Goal: Task Accomplishment & Management: Use online tool/utility

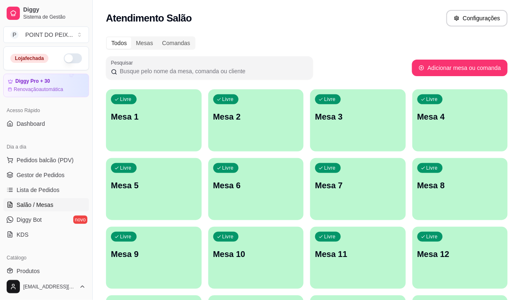
click at [65, 58] on button "button" at bounding box center [73, 58] width 18 height 10
click at [50, 160] on span "Pedidos balcão (PDV)" at bounding box center [45, 160] width 57 height 8
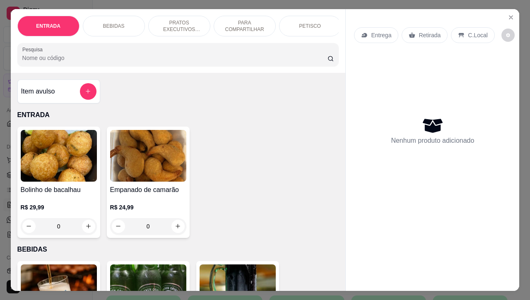
click at [425, 31] on p "Retirada" at bounding box center [430, 35] width 22 height 8
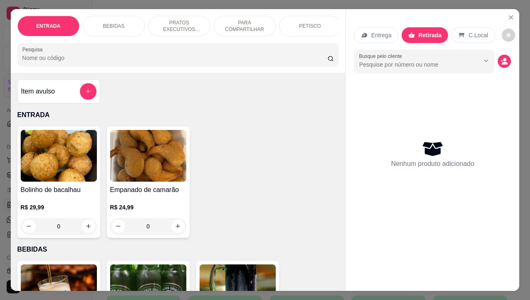
click at [312, 23] on p "PETISCO" at bounding box center [310, 26] width 22 height 7
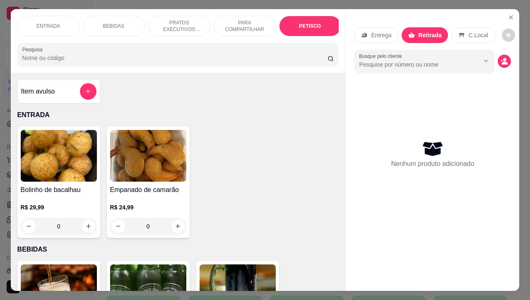
scroll to position [1933, 0]
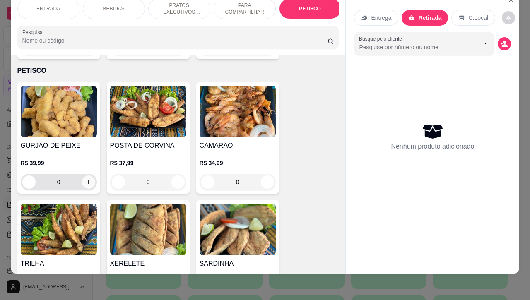
click at [86, 179] on icon "increase-product-quantity" at bounding box center [88, 182] width 6 height 6
type input "1"
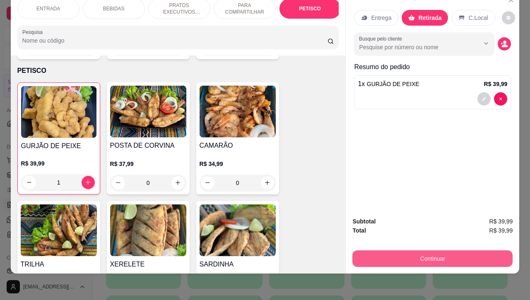
click at [398, 251] on button "Continuar" at bounding box center [432, 259] width 160 height 17
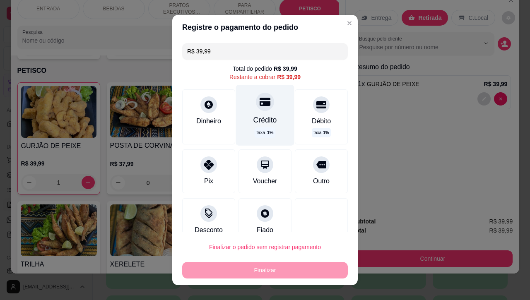
click at [254, 112] on div "Crédito taxa 1 %" at bounding box center [265, 115] width 58 height 60
type input "R$ 0,00"
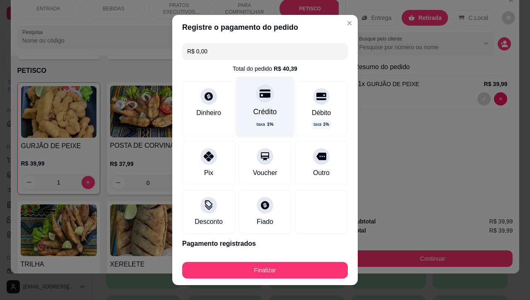
click at [260, 94] on icon at bounding box center [265, 93] width 11 height 8
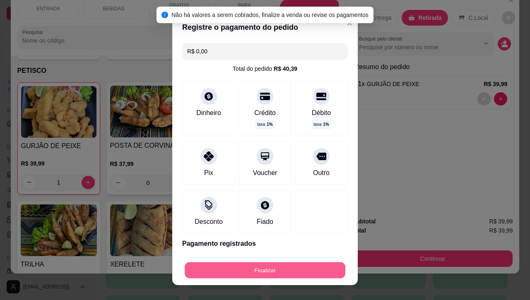
click at [262, 270] on button "Finalizar" at bounding box center [265, 270] width 161 height 16
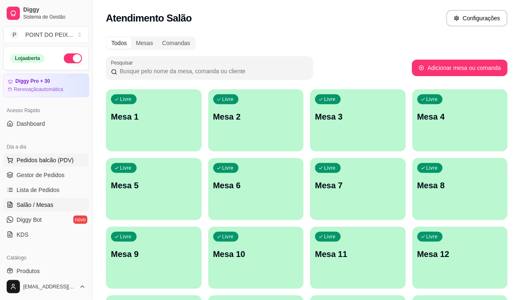
click at [50, 162] on span "Pedidos balcão (PDV)" at bounding box center [45, 160] width 57 height 8
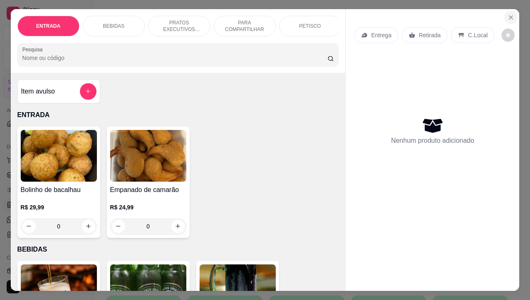
click at [508, 14] on icon "Close" at bounding box center [511, 17] width 7 height 7
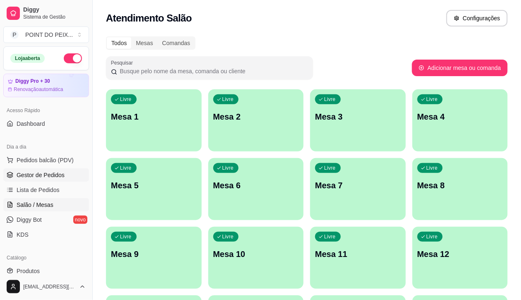
click at [59, 176] on span "Gestor de Pedidos" at bounding box center [41, 175] width 48 height 8
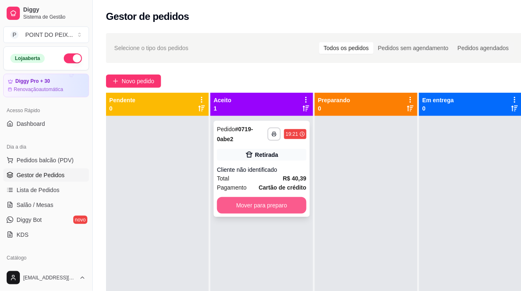
click at [268, 204] on button "Mover para preparo" at bounding box center [261, 205] width 89 height 17
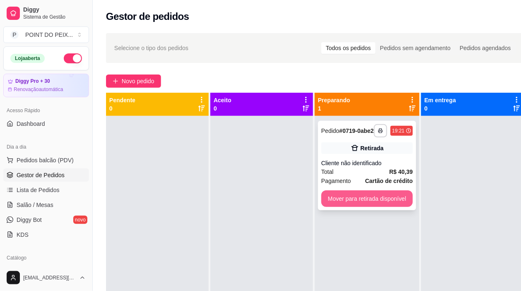
click at [357, 206] on button "Mover para retirada disponível" at bounding box center [367, 198] width 92 height 17
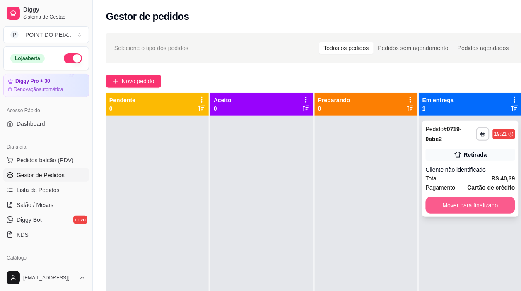
click at [454, 210] on button "Mover para finalizado" at bounding box center [470, 205] width 89 height 17
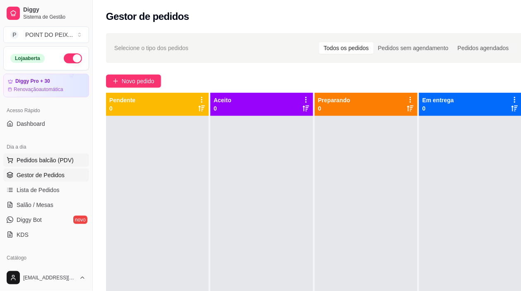
click at [56, 160] on span "Pedidos balcão (PDV)" at bounding box center [45, 160] width 57 height 8
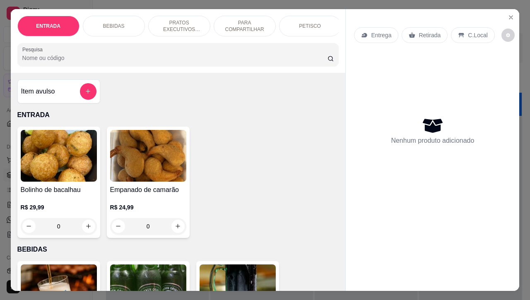
click at [422, 31] on p "Retirada" at bounding box center [430, 35] width 22 height 8
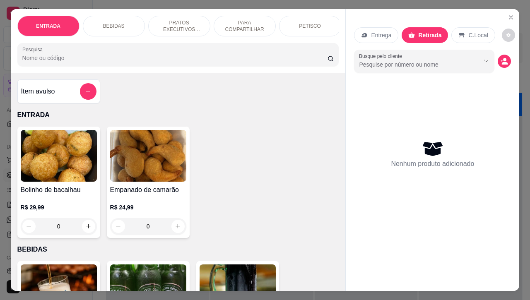
click at [301, 25] on p "PETISCO" at bounding box center [310, 26] width 22 height 7
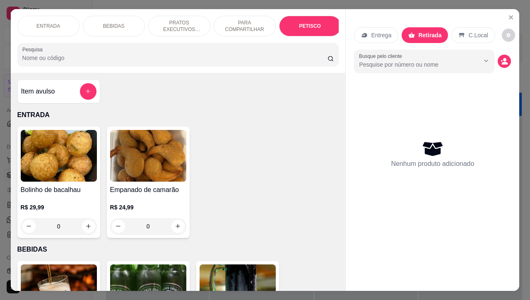
scroll to position [1933, 0]
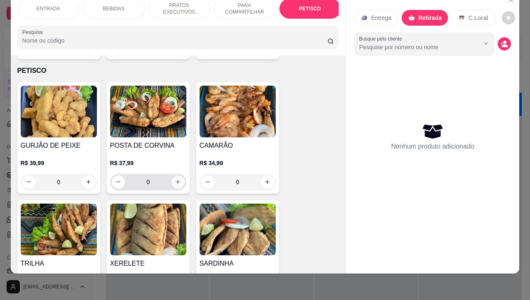
click at [175, 179] on icon "increase-product-quantity" at bounding box center [178, 182] width 6 height 6
type input "1"
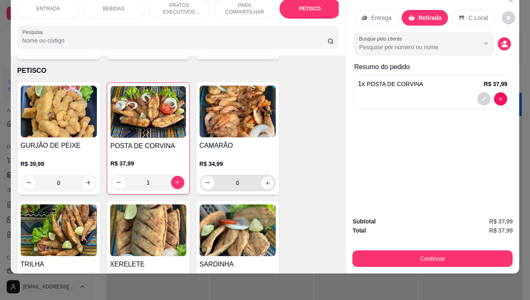
click at [261, 176] on button "increase-product-quantity" at bounding box center [267, 182] width 13 height 13
type input "1"
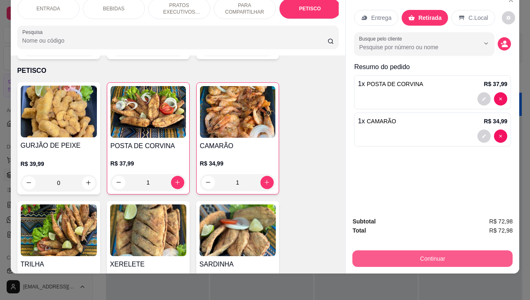
click at [412, 251] on button "Continuar" at bounding box center [432, 259] width 160 height 17
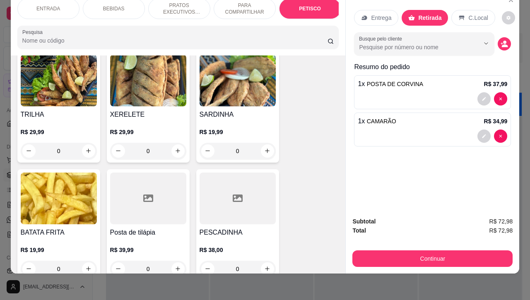
scroll to position [2088, 0]
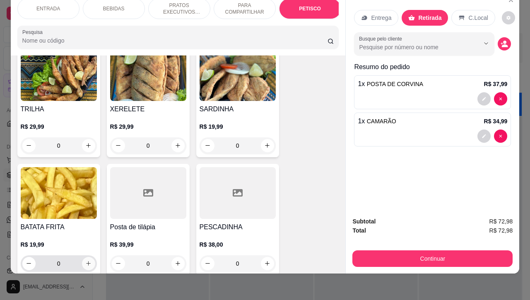
click at [84, 257] on button "increase-product-quantity" at bounding box center [88, 263] width 13 height 13
type input "1"
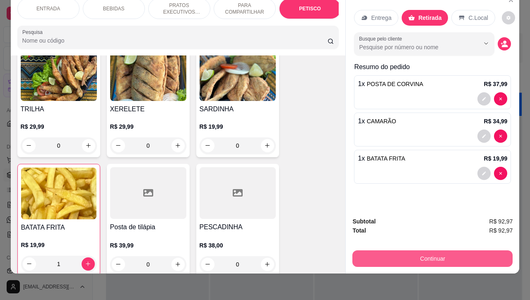
click at [396, 251] on button "Continuar" at bounding box center [432, 259] width 160 height 17
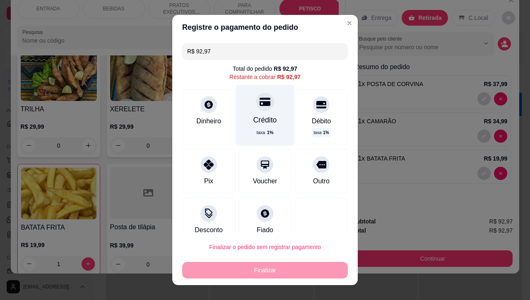
click at [256, 109] on div at bounding box center [265, 102] width 18 height 18
type input "R$ 0,00"
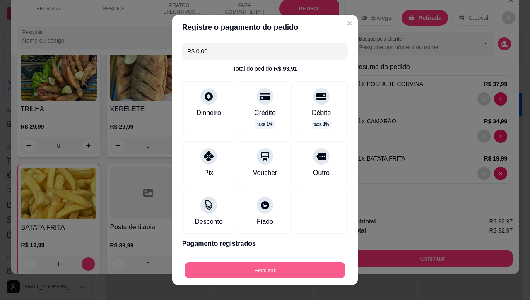
click at [256, 270] on button "Finalizar" at bounding box center [265, 270] width 161 height 16
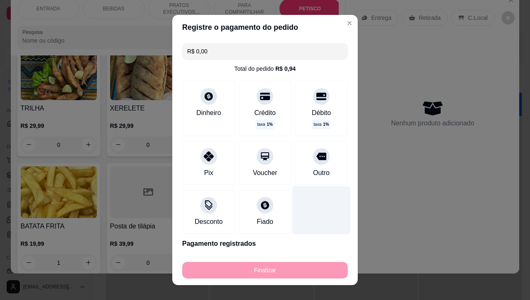
type input "0"
type input "-R$ 92,97"
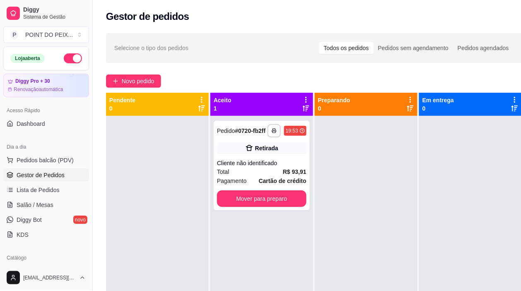
click at [282, 35] on div "Selecione o tipo dos pedidos Todos os pedidos Pedidos sem agendamento Pedidos a…" at bounding box center [314, 48] width 417 height 30
click at [55, 163] on span "Pedidos balcão (PDV)" at bounding box center [45, 160] width 57 height 8
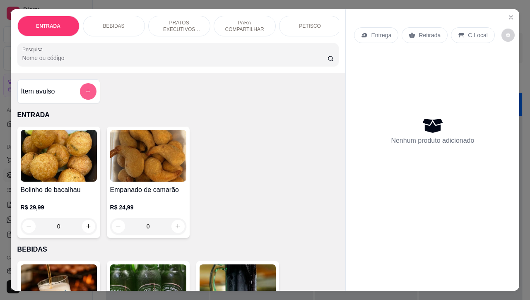
click at [83, 100] on button "add-separate-item" at bounding box center [88, 91] width 17 height 17
click at [86, 94] on icon "add-separate-item" at bounding box center [88, 91] width 6 height 6
click at [103, 25] on p "BEBIDAS" at bounding box center [114, 26] width 22 height 7
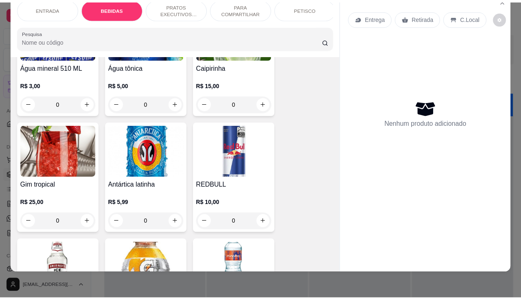
scroll to position [741, 0]
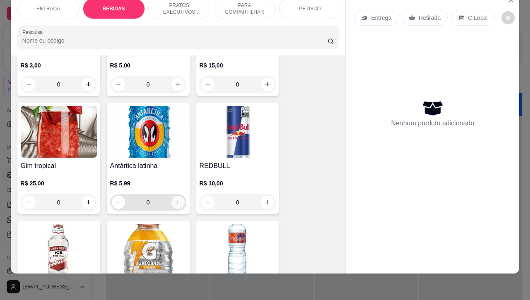
click at [175, 203] on icon "increase-product-quantity" at bounding box center [178, 202] width 6 height 6
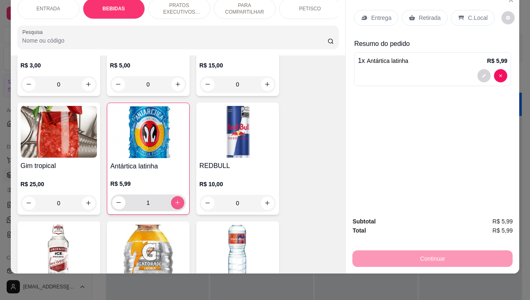
type input "1"
click at [426, 14] on p "Retirada" at bounding box center [430, 18] width 22 height 8
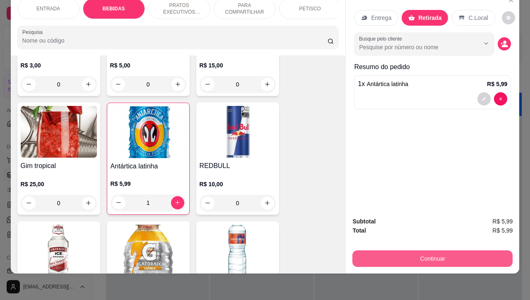
click at [425, 251] on button "Continuar" at bounding box center [432, 259] width 160 height 17
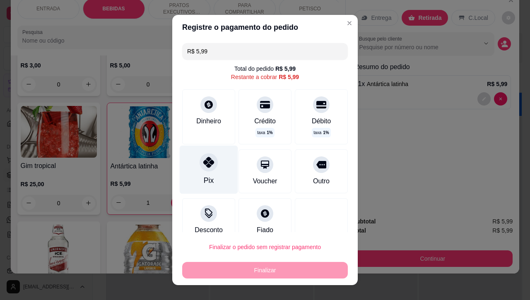
click at [204, 169] on div at bounding box center [209, 163] width 18 height 18
type input "R$ 0,00"
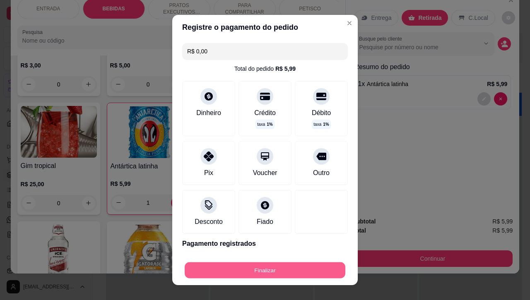
click at [276, 272] on button "Finalizar" at bounding box center [265, 270] width 161 height 16
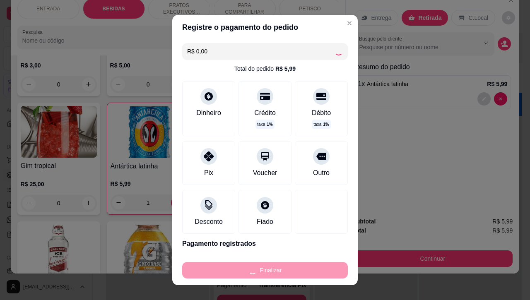
type input "0"
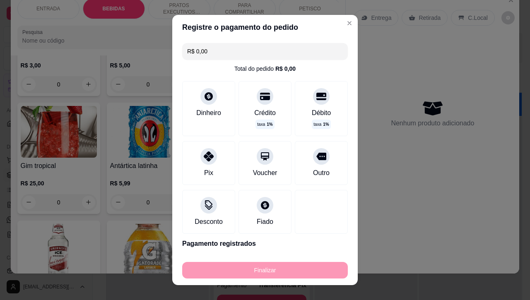
type input "-R$ 5,99"
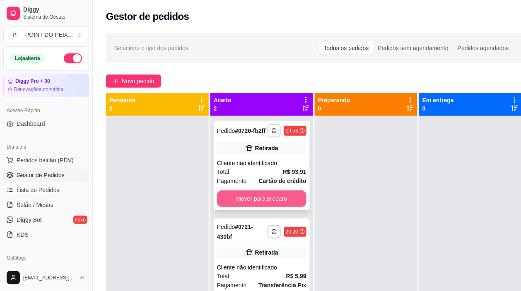
click at [276, 199] on button "Mover para preparo" at bounding box center [261, 198] width 89 height 17
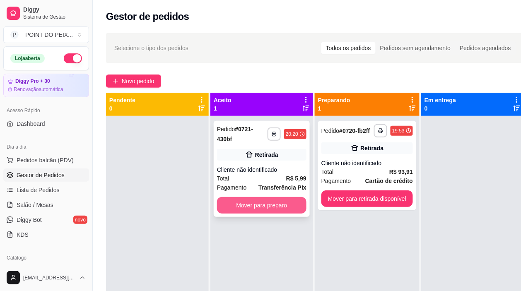
click at [290, 204] on button "Mover para preparo" at bounding box center [261, 205] width 89 height 17
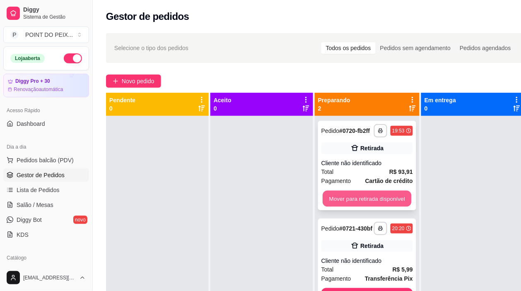
click at [345, 197] on button "Mover para retirada disponível" at bounding box center [367, 199] width 89 height 16
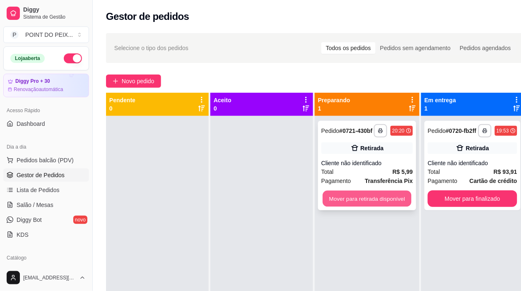
click at [376, 202] on button "Mover para retirada disponível" at bounding box center [367, 199] width 89 height 16
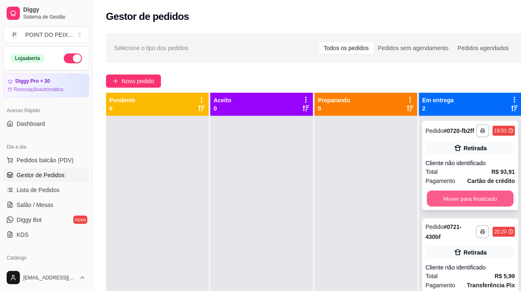
click at [466, 194] on button "Mover para finalizado" at bounding box center [470, 199] width 87 height 16
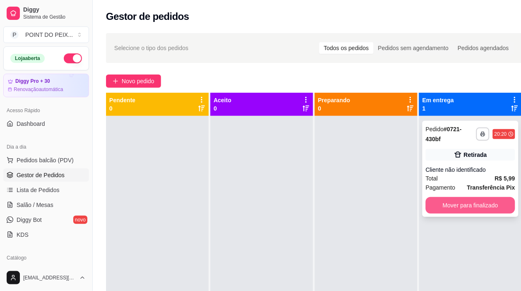
click at [470, 203] on button "Mover para finalizado" at bounding box center [470, 205] width 89 height 17
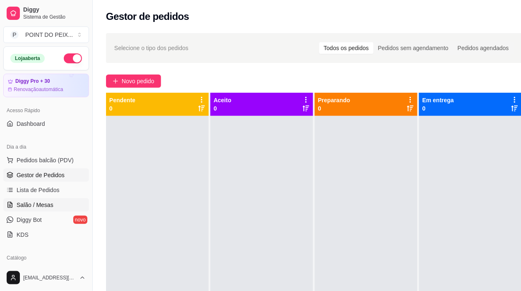
click at [42, 205] on span "Salão / Mesas" at bounding box center [35, 205] width 37 height 8
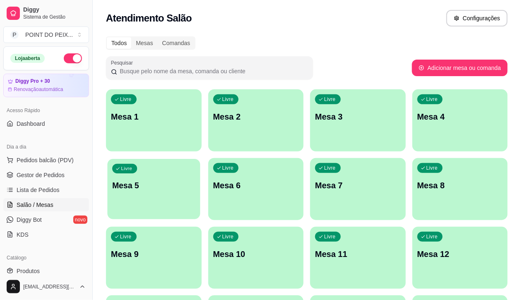
click at [195, 180] on p "Mesa 5" at bounding box center [153, 185] width 83 height 11
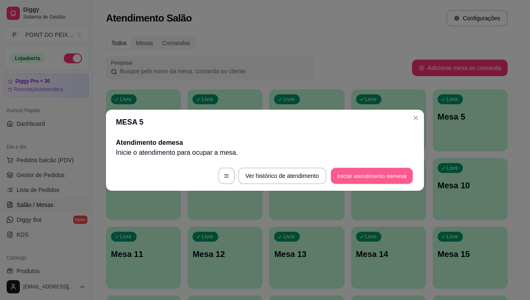
click at [371, 174] on button "Iniciar atendimento de mesa" at bounding box center [372, 176] width 82 height 16
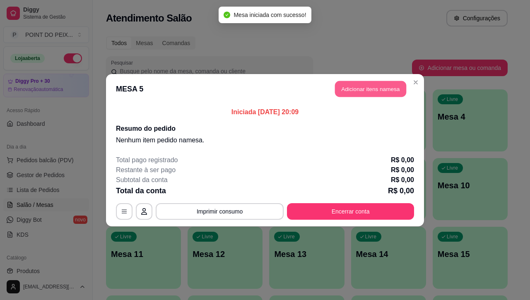
click at [369, 88] on button "Adicionar itens na mesa" at bounding box center [370, 89] width 71 height 16
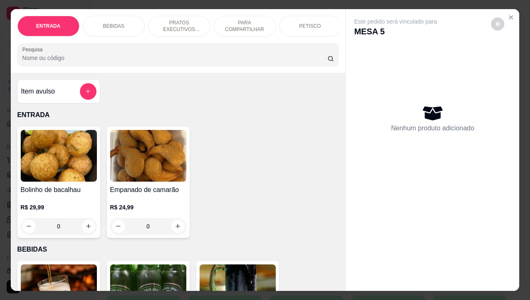
click at [312, 24] on p "PETISCO" at bounding box center [310, 26] width 22 height 7
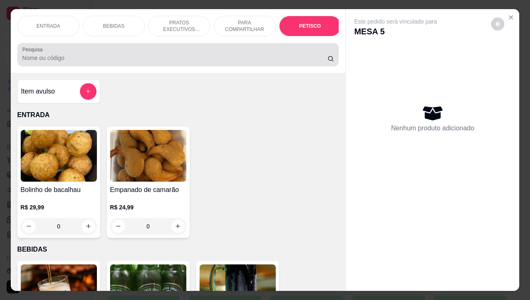
scroll to position [1933, 0]
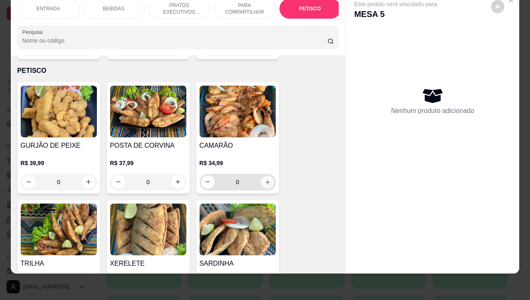
click at [265, 180] on icon "increase-product-quantity" at bounding box center [267, 182] width 4 height 4
type input "1"
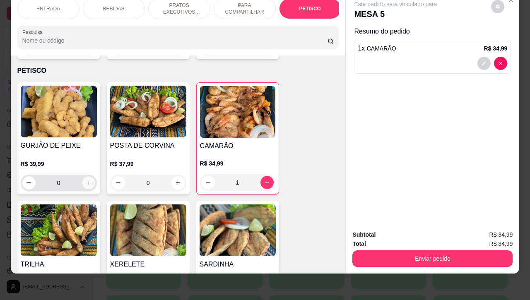
click at [88, 176] on button "increase-product-quantity" at bounding box center [88, 182] width 13 height 13
type input "1"
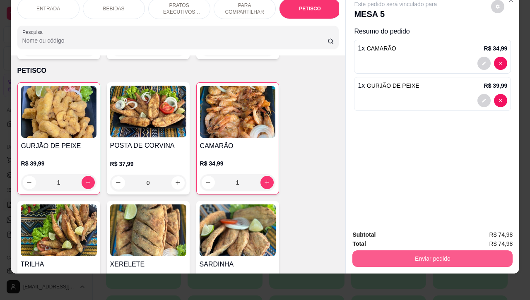
click at [390, 256] on button "Enviar pedido" at bounding box center [432, 259] width 160 height 17
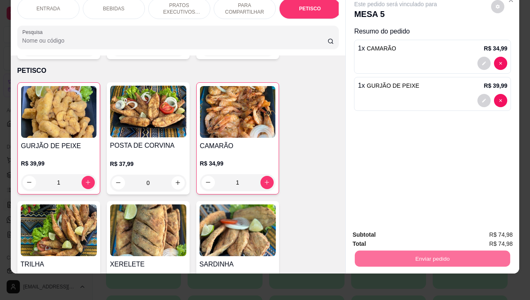
click at [421, 230] on button "Registrar cliente" at bounding box center [434, 229] width 53 height 15
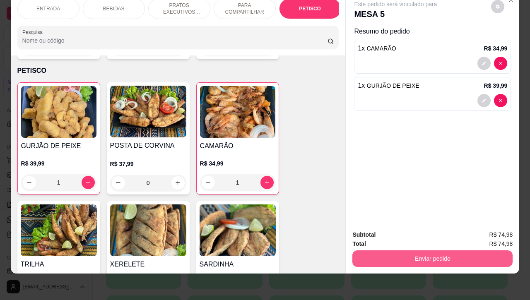
click at [423, 252] on button "Enviar pedido" at bounding box center [432, 259] width 160 height 17
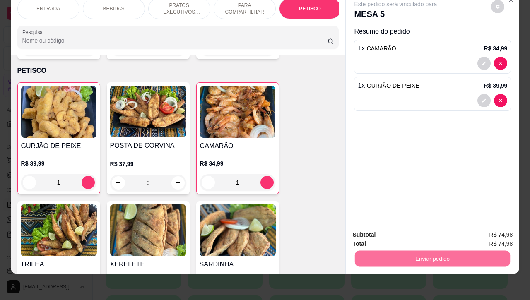
click at [484, 230] on button "Enviar pedido" at bounding box center [490, 230] width 47 height 16
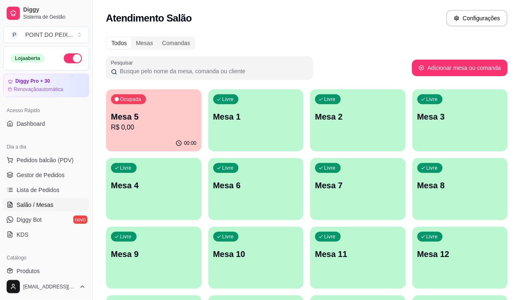
click at [412, 195] on div "Livre Mesa 8" at bounding box center [460, 184] width 96 height 52
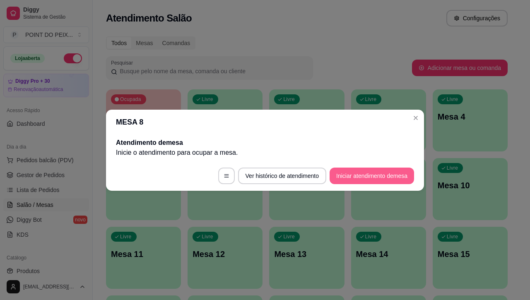
click at [382, 173] on button "Iniciar atendimento de mesa" at bounding box center [372, 176] width 84 height 17
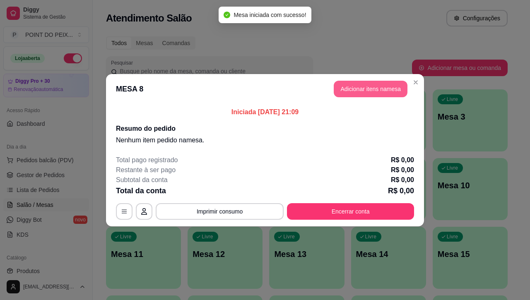
click at [365, 94] on button "Adicionar itens na mesa" at bounding box center [371, 89] width 74 height 17
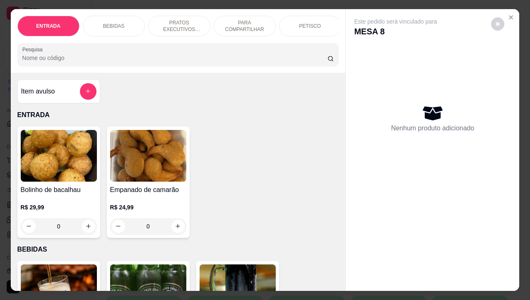
click at [313, 25] on p "PETISCO" at bounding box center [310, 26] width 22 height 7
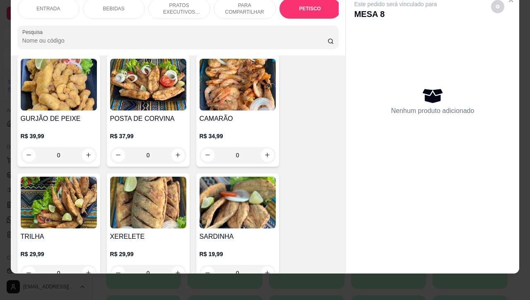
scroll to position [2036, 0]
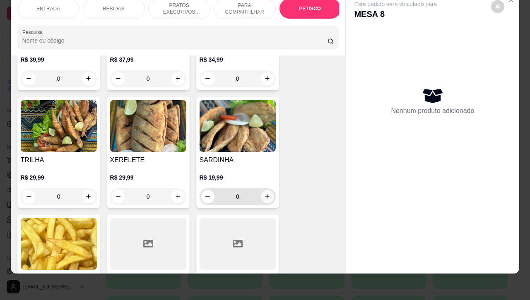
click at [264, 193] on icon "increase-product-quantity" at bounding box center [267, 196] width 6 height 6
type input "1"
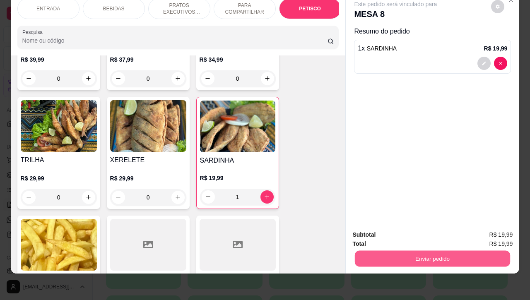
click at [411, 251] on button "Enviar pedido" at bounding box center [432, 259] width 155 height 16
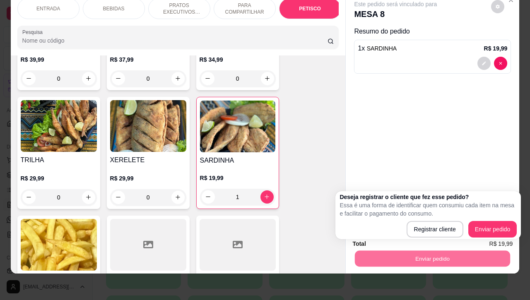
click at [395, 228] on div "Registrar cliente Enviar pedido" at bounding box center [428, 229] width 177 height 17
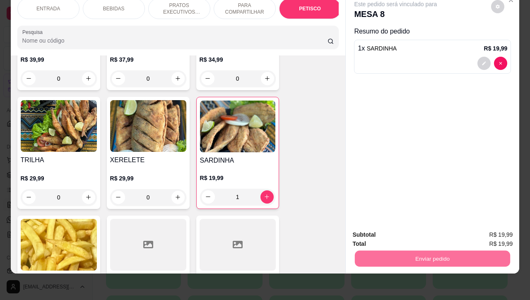
click at [488, 233] on button "Enviar pedido" at bounding box center [490, 230] width 47 height 16
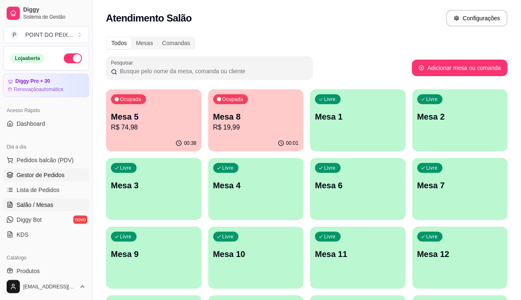
click at [53, 175] on span "Gestor de Pedidos" at bounding box center [41, 175] width 48 height 8
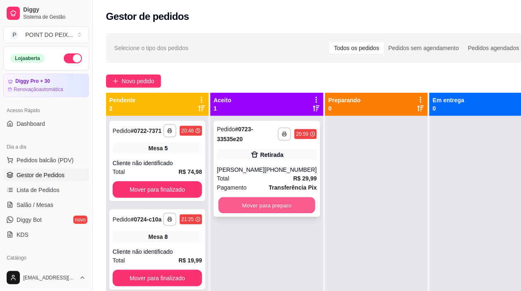
click at [264, 205] on button "Mover para preparo" at bounding box center [267, 206] width 97 height 16
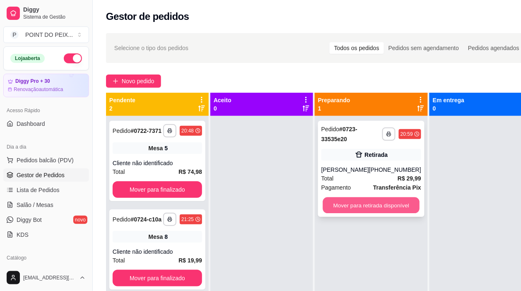
click at [357, 204] on button "Mover para retirada disponível" at bounding box center [371, 206] width 97 height 16
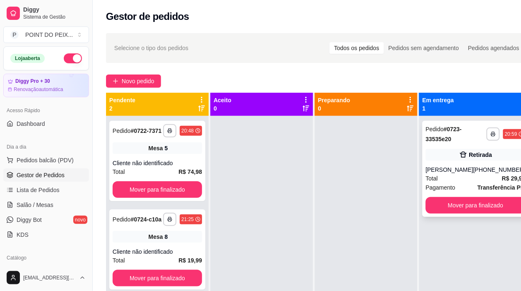
click at [450, 177] on div "Total R$ 29,99" at bounding box center [476, 178] width 100 height 9
click at [482, 202] on button "Mover para finalizado" at bounding box center [475, 206] width 97 height 16
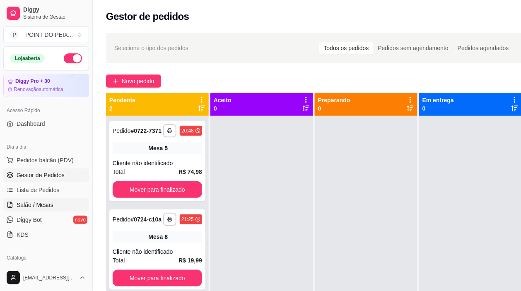
click at [46, 205] on span "Salão / Mesas" at bounding box center [35, 205] width 37 height 8
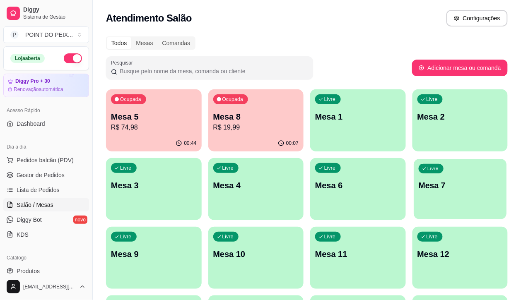
click at [414, 197] on div "Livre Mesa 7" at bounding box center [460, 184] width 93 height 51
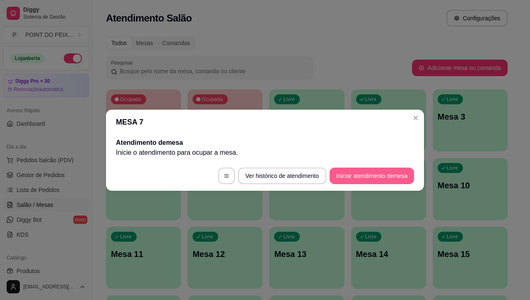
click at [374, 175] on button "Iniciar atendimento de mesa" at bounding box center [372, 176] width 84 height 17
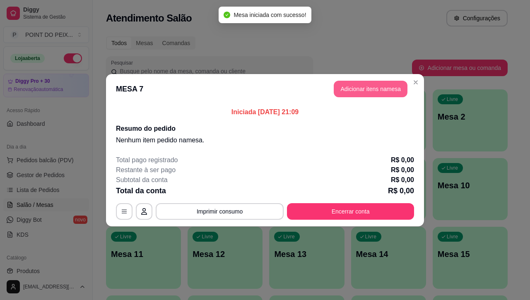
click at [383, 92] on button "Adicionar itens na mesa" at bounding box center [371, 89] width 74 height 17
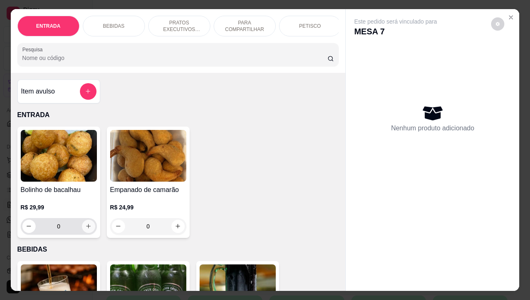
click at [86, 229] on icon "increase-product-quantity" at bounding box center [88, 226] width 6 height 6
type input "1"
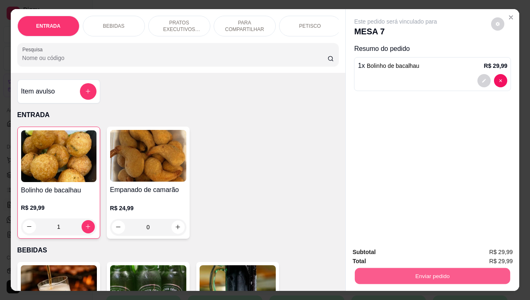
click at [407, 275] on button "Enviar pedido" at bounding box center [432, 276] width 155 height 16
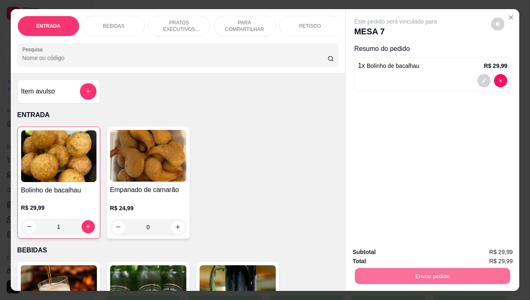
click at [421, 254] on button "Registrar cliente" at bounding box center [434, 251] width 53 height 15
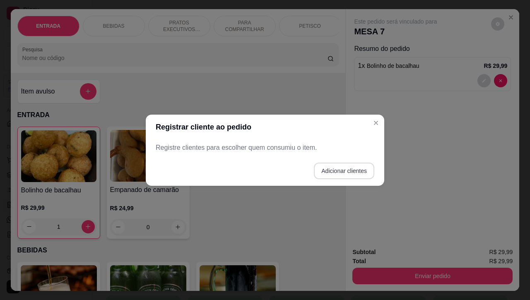
click at [357, 172] on button "Adicionar clientes" at bounding box center [344, 171] width 60 height 17
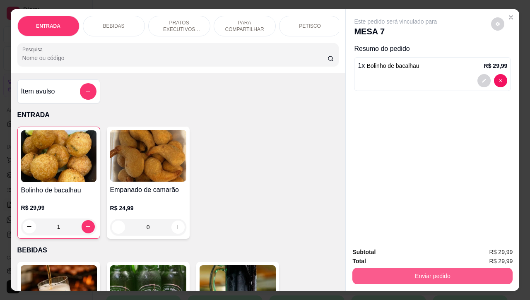
click at [419, 270] on button "Enviar pedido" at bounding box center [432, 276] width 160 height 17
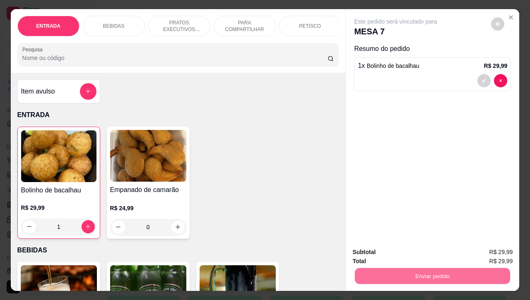
click at [494, 253] on button "Enviar pedido" at bounding box center [490, 251] width 46 height 15
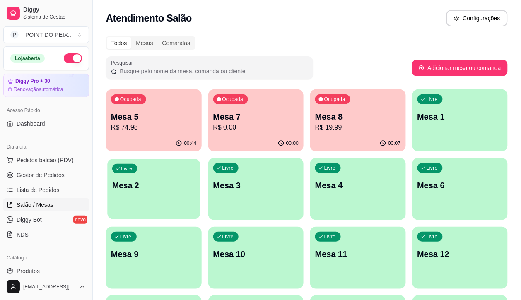
click at [195, 180] on p "Mesa 2" at bounding box center [153, 185] width 83 height 11
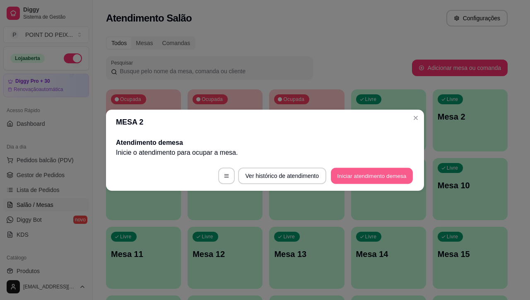
click at [371, 174] on button "Iniciar atendimento de mesa" at bounding box center [372, 176] width 82 height 16
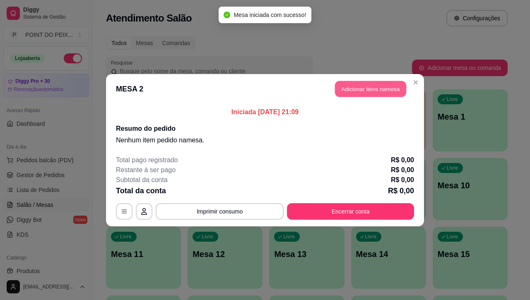
click at [361, 92] on button "Adicionar itens na mesa" at bounding box center [370, 89] width 71 height 16
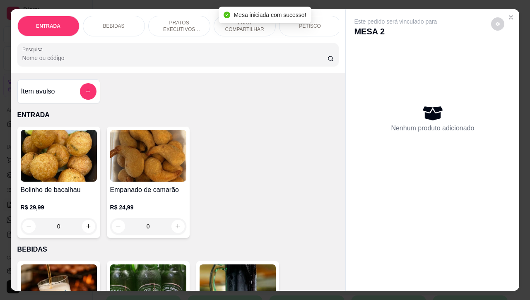
drag, startPoint x: 312, startPoint y: 23, endPoint x: 297, endPoint y: 42, distance: 24.3
click at [313, 23] on p "PETISCO" at bounding box center [310, 26] width 22 height 7
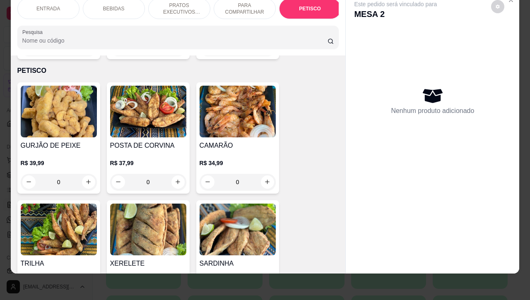
scroll to position [1985, 0]
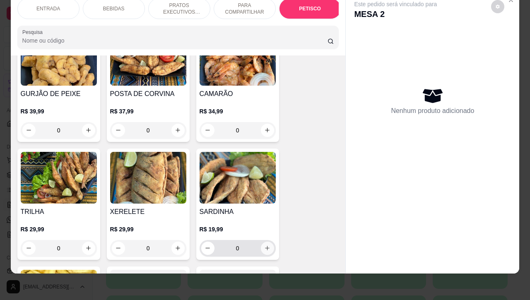
click at [265, 246] on icon "increase-product-quantity" at bounding box center [267, 248] width 5 height 5
type input "1"
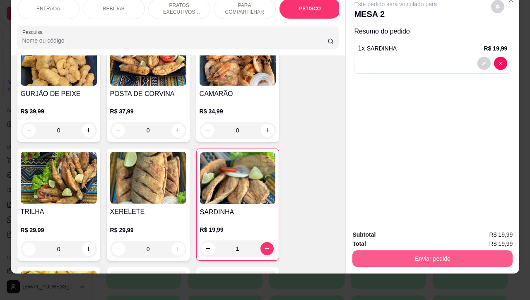
click at [474, 255] on button "Enviar pedido" at bounding box center [432, 259] width 160 height 17
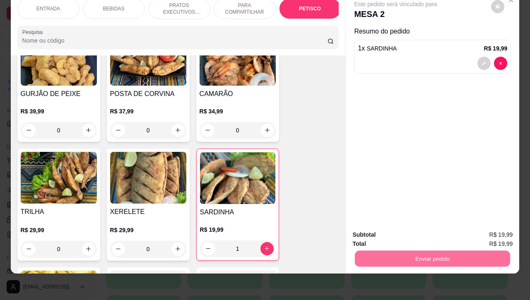
click at [497, 229] on button "Enviar pedido" at bounding box center [490, 230] width 47 height 16
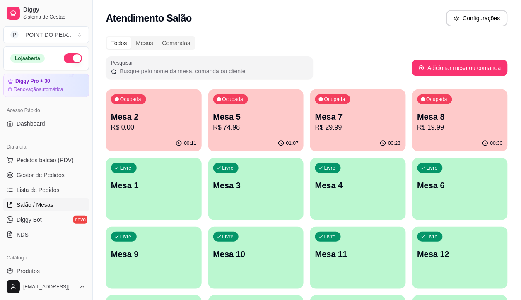
click at [417, 130] on p "R$ 19,99" at bounding box center [460, 128] width 86 height 10
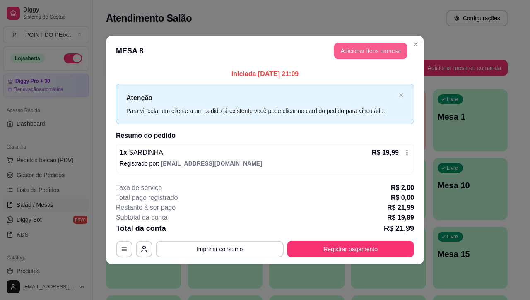
click at [375, 53] on button "Adicionar itens na mesa" at bounding box center [371, 51] width 74 height 17
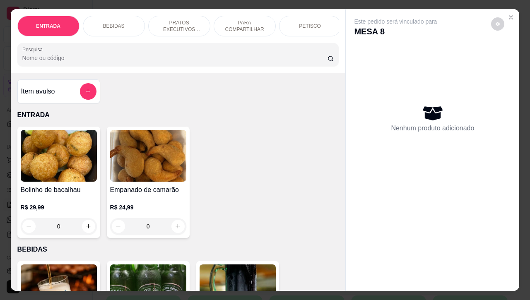
click at [300, 23] on p "PETISCO" at bounding box center [310, 26] width 22 height 7
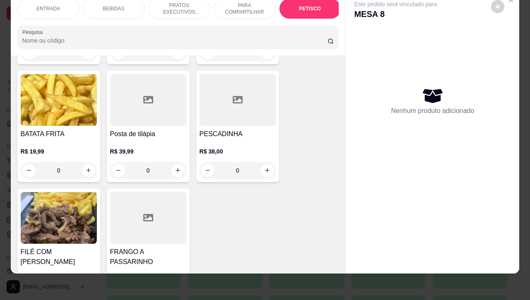
scroll to position [2192, 0]
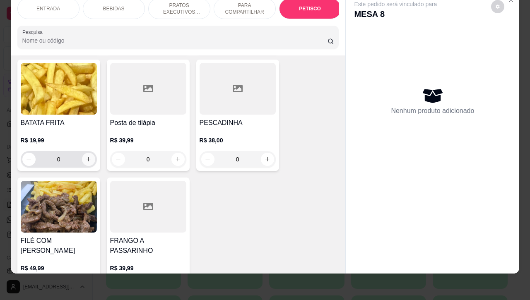
click at [87, 153] on button "increase-product-quantity" at bounding box center [88, 159] width 13 height 13
type input "1"
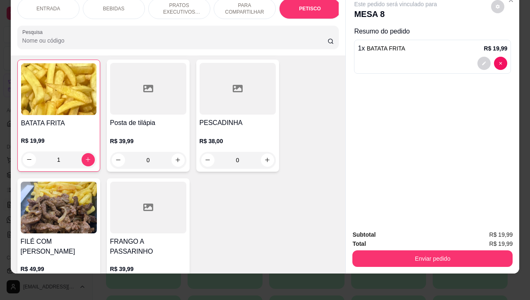
scroll to position [2192, 0]
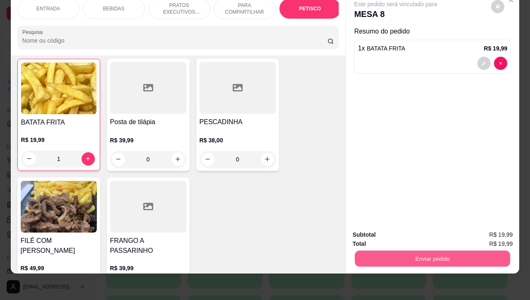
click at [460, 253] on button "Enviar pedido" at bounding box center [432, 259] width 155 height 16
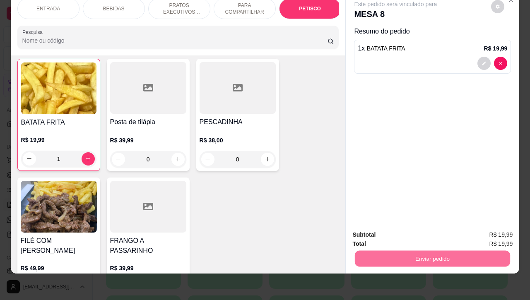
click at [483, 226] on button "Enviar pedido" at bounding box center [490, 229] width 46 height 15
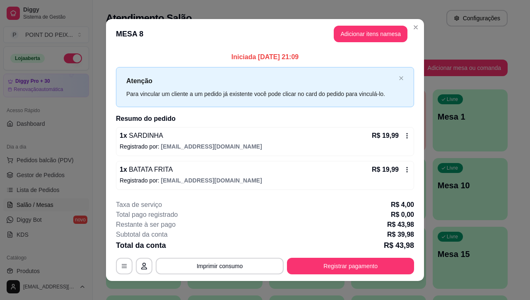
scroll to position [7, 0]
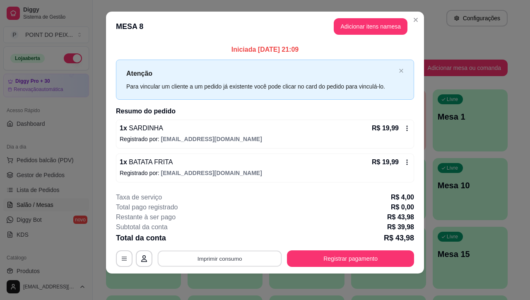
click at [224, 258] on button "Imprimir consumo" at bounding box center [220, 259] width 124 height 16
click at [226, 241] on button "IMPRESSORA" at bounding box center [218, 239] width 58 height 13
click at [361, 24] on button "Adicionar itens na mesa" at bounding box center [371, 26] width 74 height 17
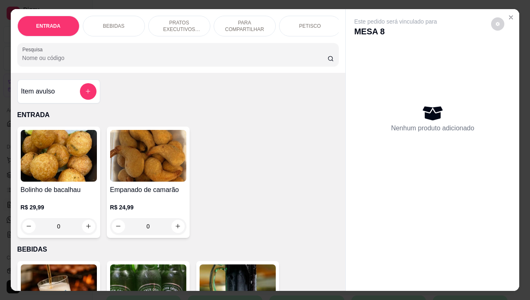
click at [300, 23] on p "PETISCO" at bounding box center [310, 26] width 22 height 7
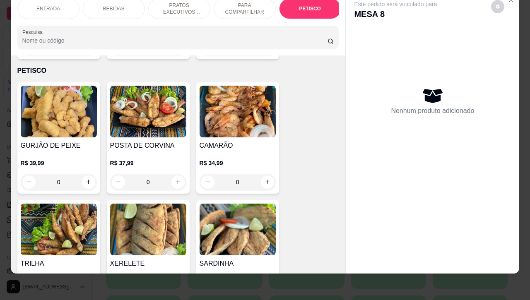
scroll to position [2036, 0]
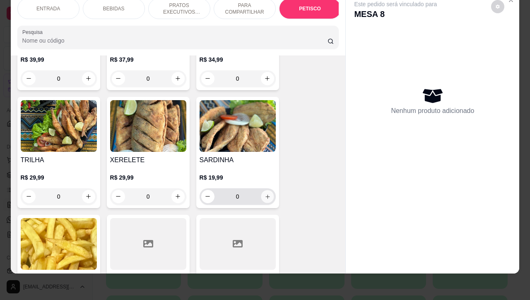
click at [264, 193] on icon "increase-product-quantity" at bounding box center [267, 196] width 6 height 6
type input "1"
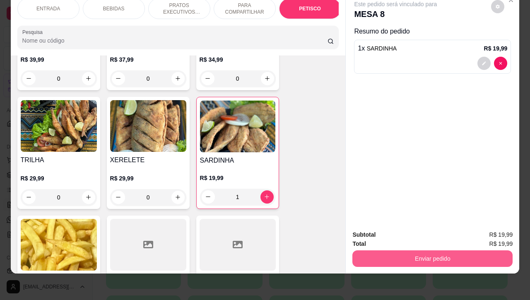
click at [396, 253] on button "Enviar pedido" at bounding box center [432, 259] width 160 height 17
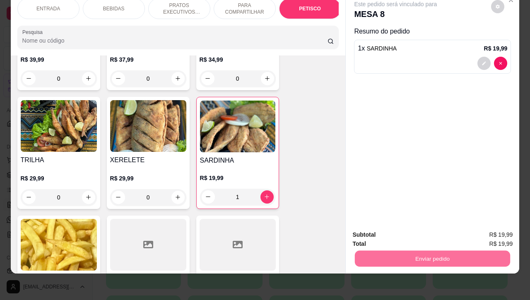
click at [484, 230] on button "Enviar pedido" at bounding box center [490, 229] width 46 height 15
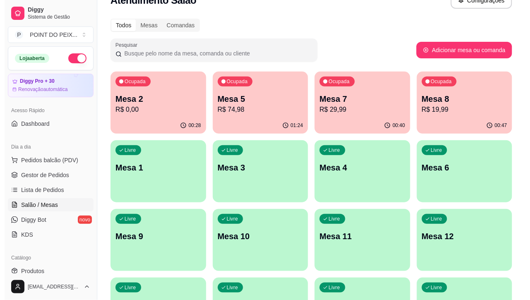
scroll to position [0, 0]
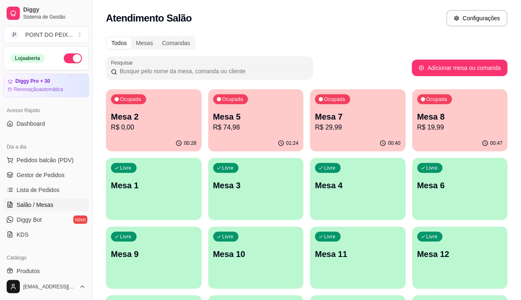
click at [315, 112] on p "Mesa 7" at bounding box center [358, 117] width 86 height 12
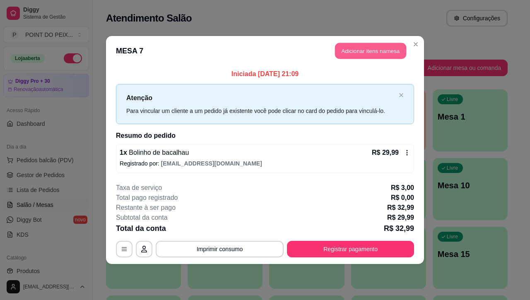
click at [373, 50] on button "Adicionar itens na mesa" at bounding box center [370, 51] width 71 height 16
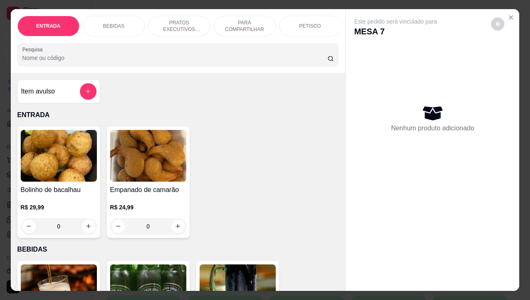
click at [313, 23] on p "PETISCO" at bounding box center [310, 26] width 22 height 7
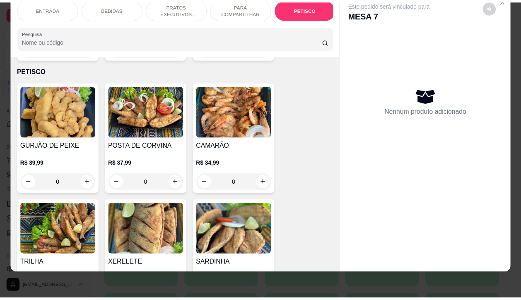
scroll to position [1985, 0]
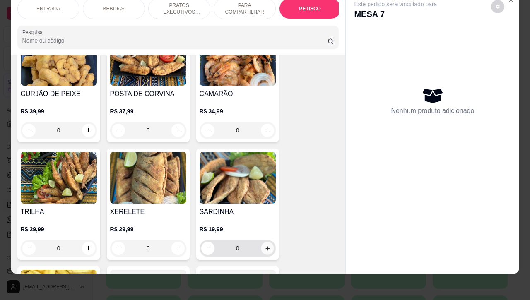
click at [266, 242] on button "increase-product-quantity" at bounding box center [267, 248] width 13 height 13
type input "1"
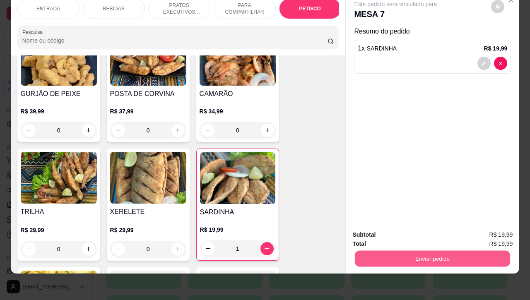
click at [386, 252] on button "Enviar pedido" at bounding box center [432, 259] width 155 height 16
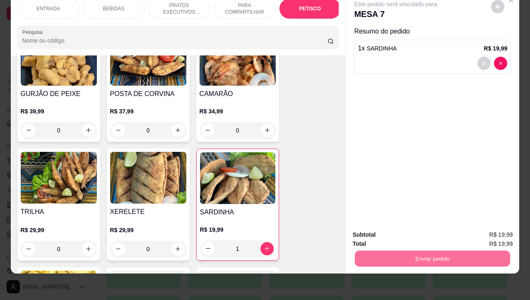
click at [489, 230] on button "Enviar pedido" at bounding box center [490, 230] width 47 height 16
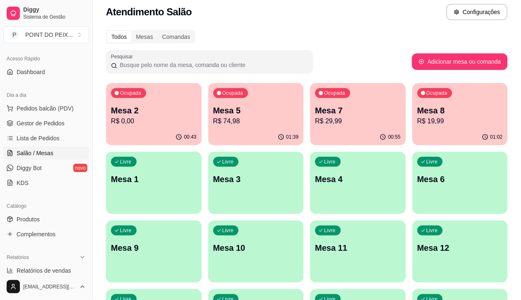
scroll to position [0, 0]
